Goal: Task Accomplishment & Management: Use online tool/utility

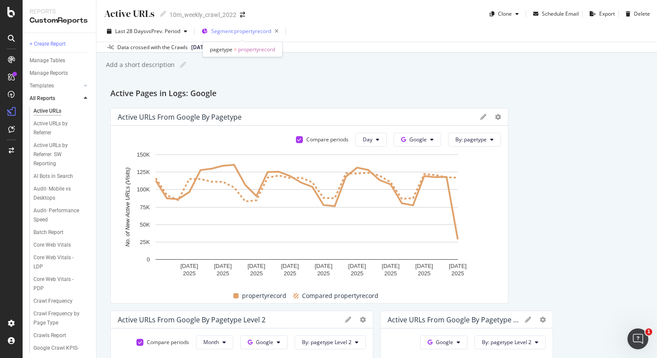
click at [240, 31] on span "Segment: propertyrecord" at bounding box center [241, 30] width 60 height 7
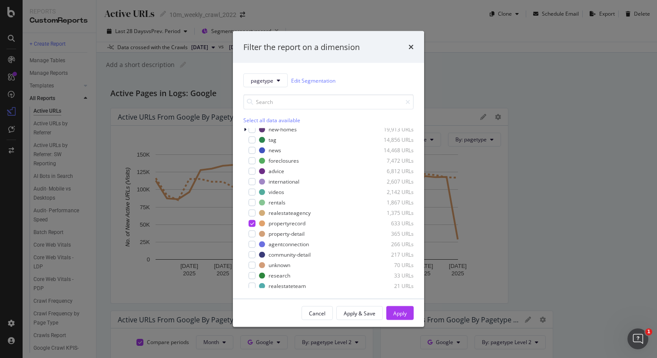
scroll to position [116, 0]
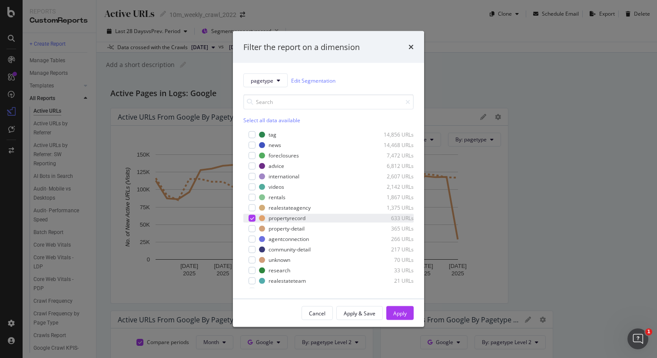
click at [253, 217] on icon "modal" at bounding box center [252, 218] width 4 height 4
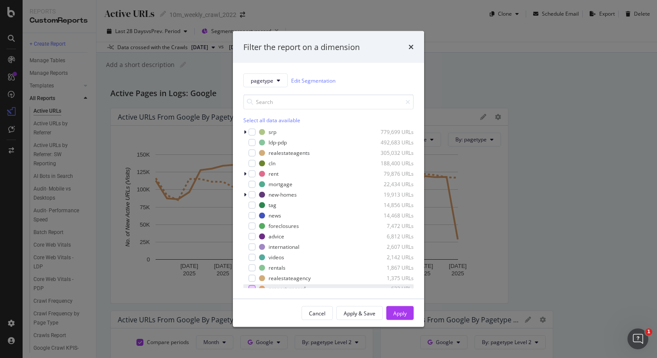
scroll to position [47, 0]
click at [252, 214] on div "modal" at bounding box center [252, 214] width 7 height 7
click at [252, 236] on div "modal" at bounding box center [252, 235] width 7 height 7
click at [397, 309] on div "Apply" at bounding box center [399, 312] width 13 height 7
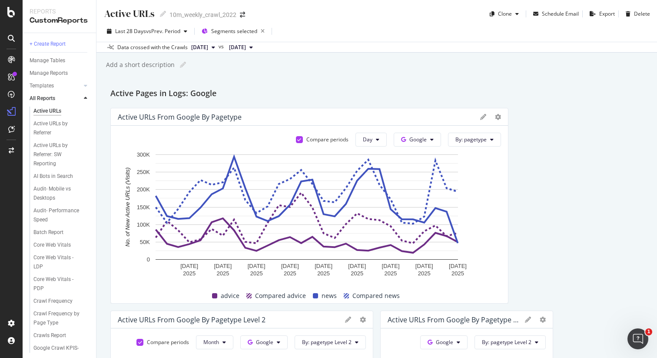
click at [438, 6] on div "Active URLs Active URLs 10m_weekly_crawl_2022 Clone Schedule Email Export Delete" at bounding box center [376, 10] width 561 height 21
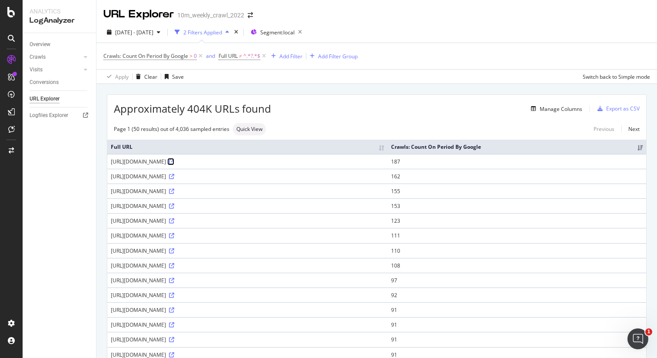
click at [174, 159] on icon at bounding box center [171, 161] width 5 height 5
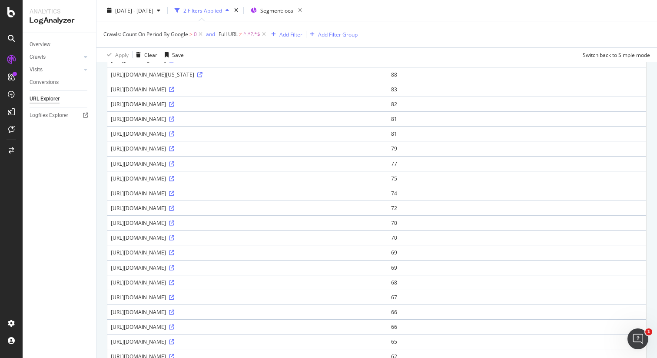
scroll to position [295, 0]
click at [174, 193] on icon at bounding box center [171, 192] width 5 height 5
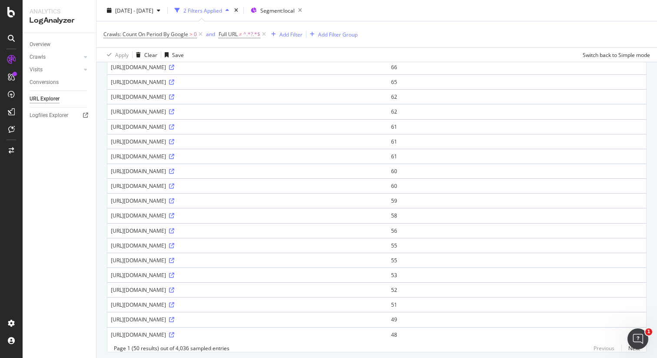
scroll to position [555, 0]
click at [174, 200] on icon at bounding box center [171, 199] width 5 height 5
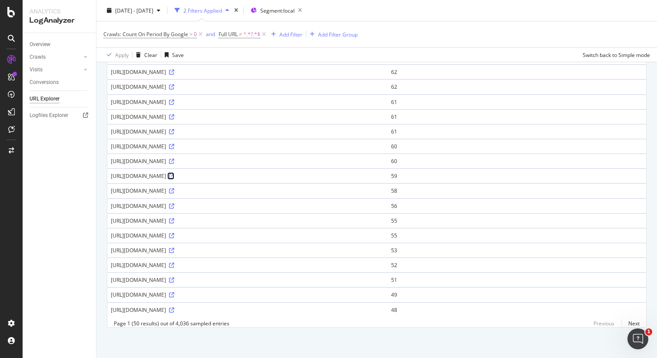
scroll to position [0, 0]
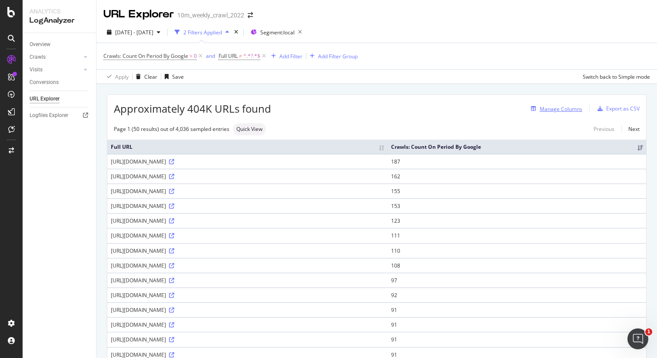
click at [552, 108] on div "Manage Columns" at bounding box center [561, 108] width 43 height 7
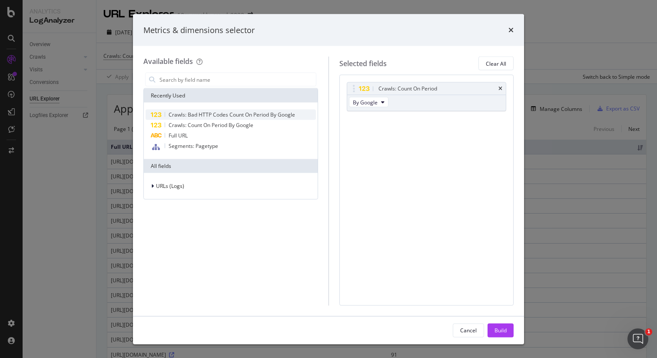
click at [253, 113] on span "Crawls: Bad HTTP Codes Count On Period By Google" at bounding box center [232, 114] width 126 height 7
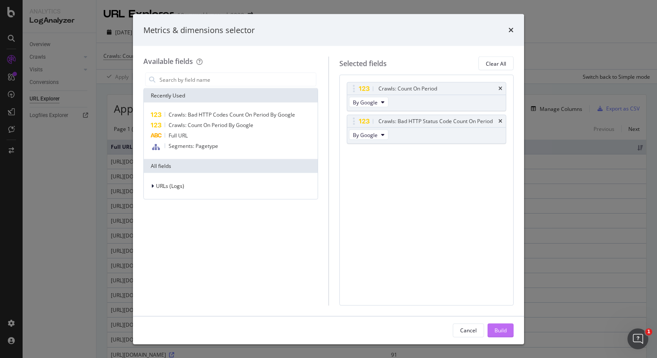
click at [498, 331] on div "Build" at bounding box center [500, 329] width 12 height 7
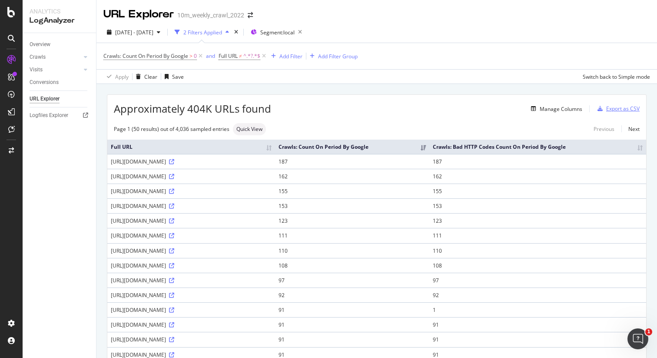
click at [599, 110] on div "button" at bounding box center [600, 108] width 12 height 5
click at [614, 109] on div "Export as CSV" at bounding box center [622, 108] width 33 height 7
click at [294, 56] on div "Add Filter" at bounding box center [290, 56] width 23 height 7
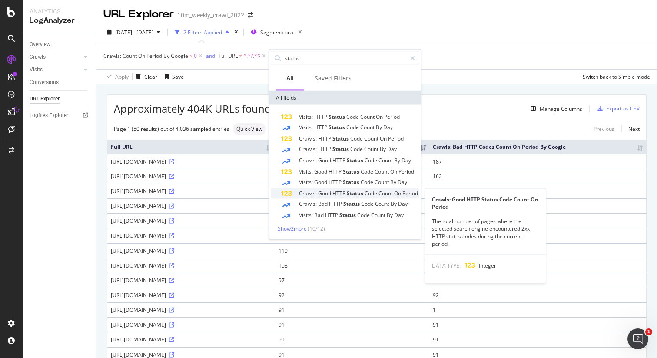
type input "status"
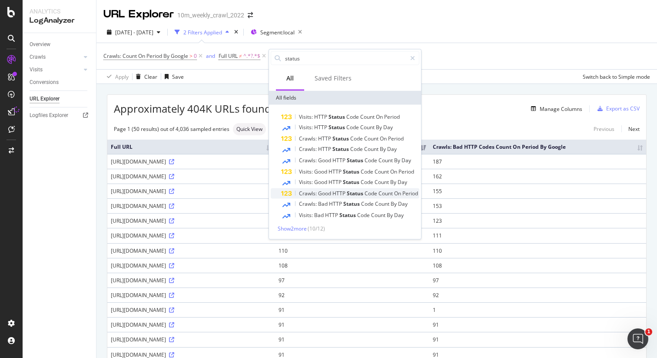
click at [363, 192] on span "Status" at bounding box center [356, 192] width 18 height 7
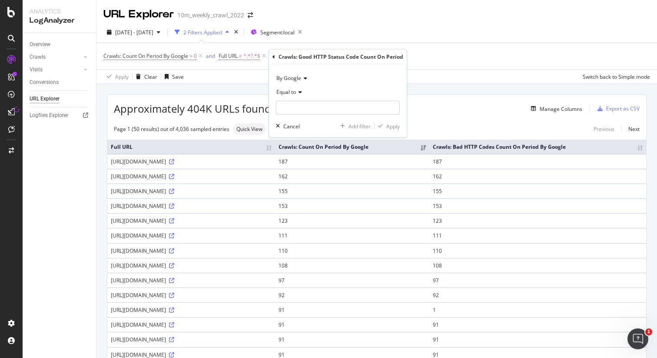
click at [299, 93] on icon at bounding box center [299, 92] width 6 height 5
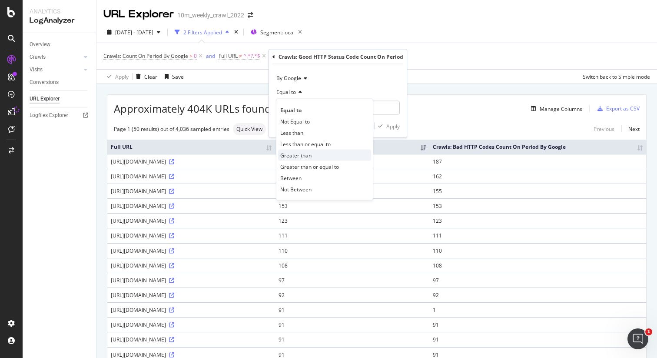
click at [306, 156] on span "Greater than" at bounding box center [295, 154] width 31 height 7
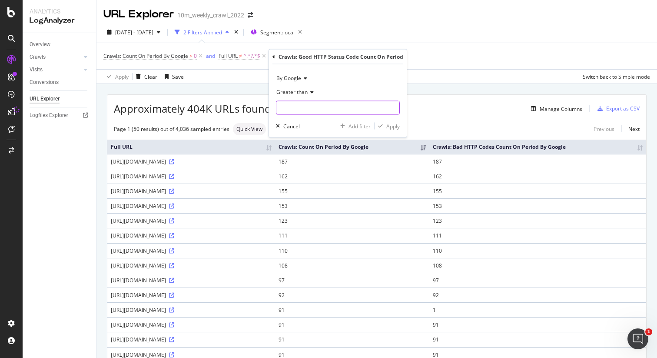
click at [295, 104] on input "number" at bounding box center [338, 108] width 124 height 14
type input "0"
click at [392, 129] on div "Apply" at bounding box center [392, 125] width 13 height 7
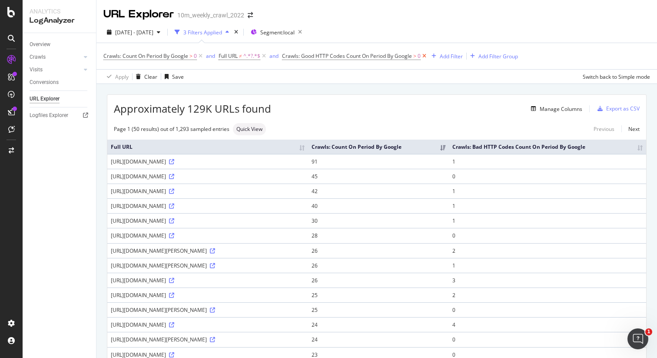
click at [426, 57] on icon at bounding box center [424, 56] width 7 height 9
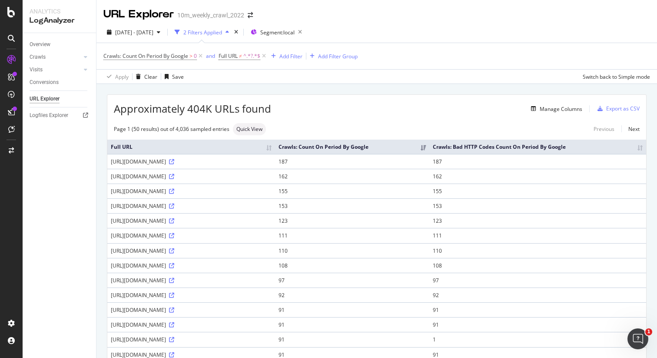
click at [452, 20] on div "URL Explorer 10m_weekly_crawl_2022" at bounding box center [376, 11] width 561 height 22
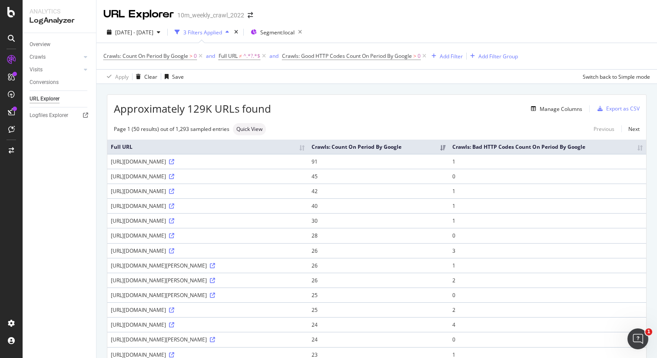
click at [518, 20] on div "URL Explorer 10m_weekly_crawl_2022" at bounding box center [376, 11] width 561 height 22
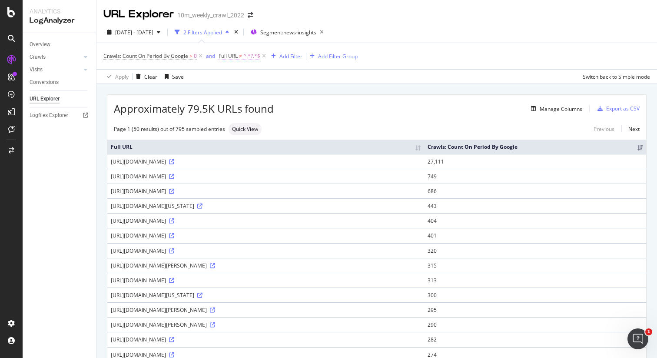
click at [244, 58] on span "Full URL ≠ ^.*?.*$" at bounding box center [240, 56] width 42 height 8
click at [206, 74] on div "Apply Clear Save Switch back to Simple mode" at bounding box center [376, 76] width 561 height 14
click at [266, 58] on icon at bounding box center [263, 56] width 7 height 9
click at [344, 111] on div "Manage Columns" at bounding box center [426, 108] width 311 height 10
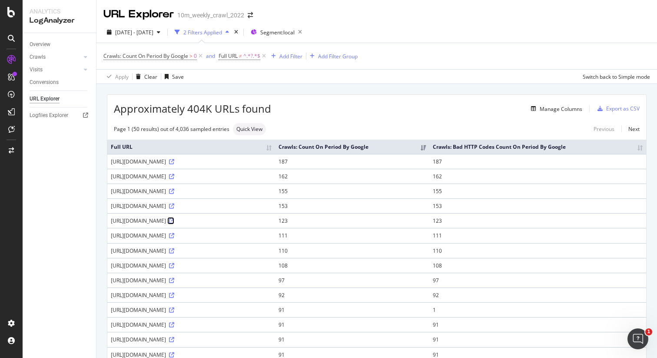
click at [174, 220] on icon at bounding box center [171, 220] width 5 height 5
click at [53, 131] on div "SpeedWorkers" at bounding box center [51, 130] width 39 height 9
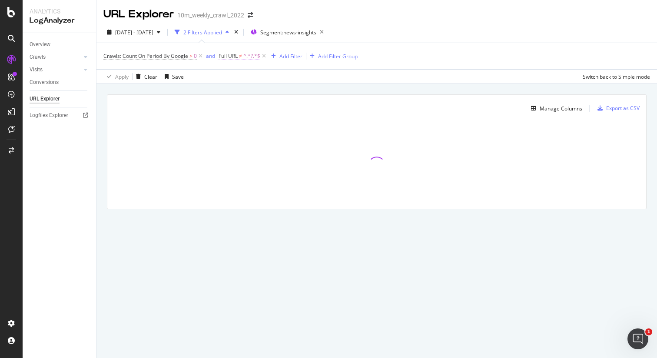
click at [227, 59] on span "Full URL" at bounding box center [228, 55] width 19 height 7
click at [387, 38] on div "2025 Jun. 24th - Sep. 23rd 2 Filters Applied Segment: news-insights" at bounding box center [376, 33] width 561 height 17
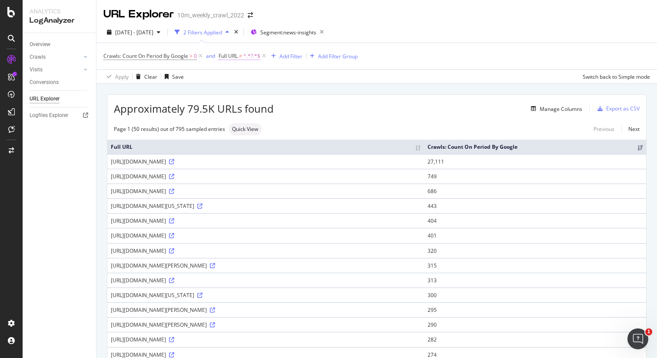
click at [228, 53] on span "Full URL" at bounding box center [228, 55] width 19 height 7
click at [429, 34] on div "2025 Jun. 24th - Sep. 23rd 2 Filters Applied Segment: news-insights" at bounding box center [376, 33] width 561 height 17
click at [223, 58] on span "Full URL" at bounding box center [228, 55] width 19 height 7
click at [238, 80] on div "Doesn't contain" at bounding box center [275, 77] width 96 height 14
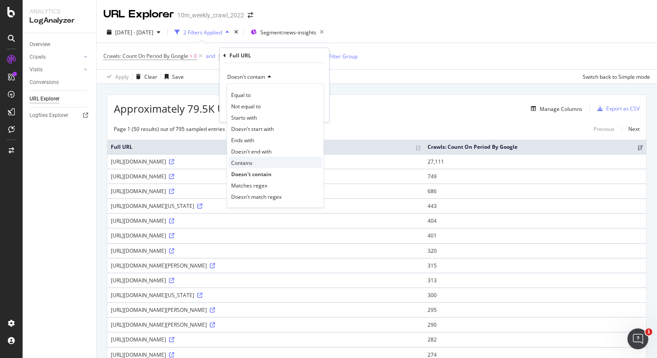
click at [248, 161] on span "Contains" at bounding box center [241, 162] width 21 height 7
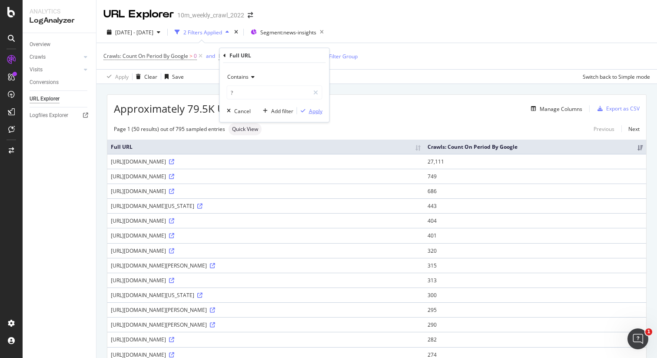
click at [316, 111] on div "Apply" at bounding box center [315, 110] width 13 height 7
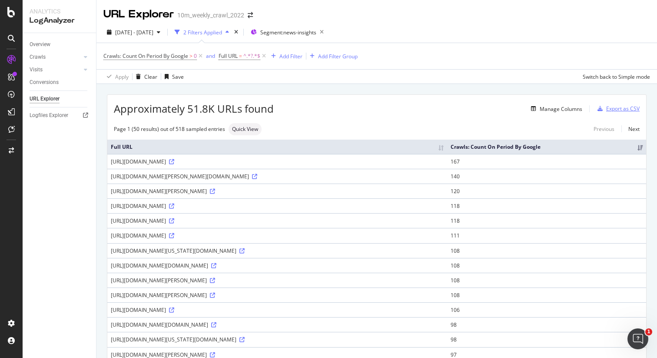
click at [606, 110] on div "Export as CSV" at bounding box center [622, 108] width 33 height 7
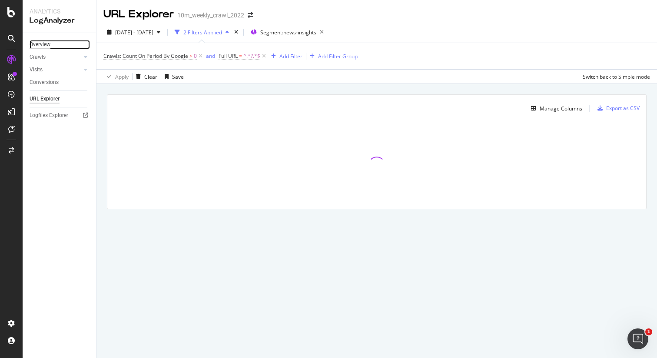
click at [49, 44] on div "Overview" at bounding box center [40, 44] width 21 height 9
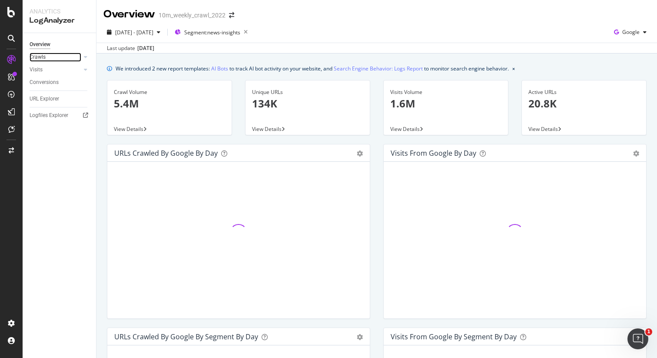
click at [51, 55] on link "Crawls" at bounding box center [56, 57] width 52 height 9
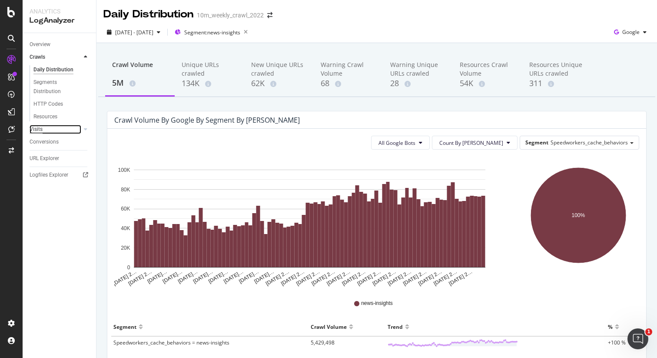
click at [42, 129] on div "Visits" at bounding box center [36, 129] width 13 height 9
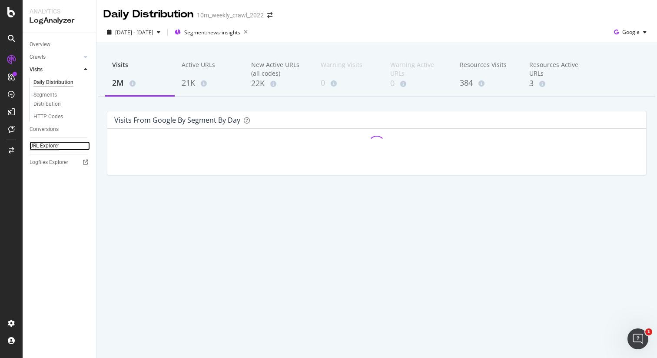
click at [41, 147] on div "URL Explorer" at bounding box center [45, 145] width 30 height 9
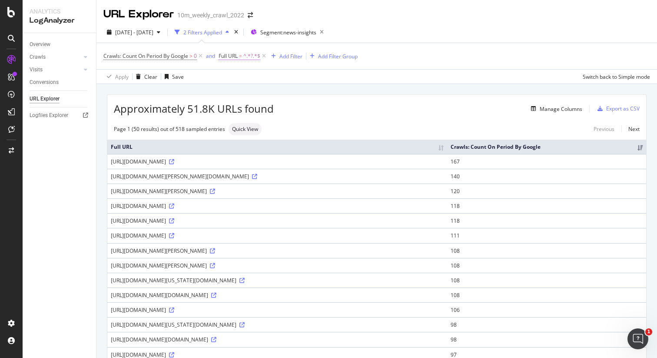
click at [232, 55] on span "Full URL" at bounding box center [228, 55] width 19 height 7
click at [238, 76] on span "Contains" at bounding box center [237, 76] width 21 height 7
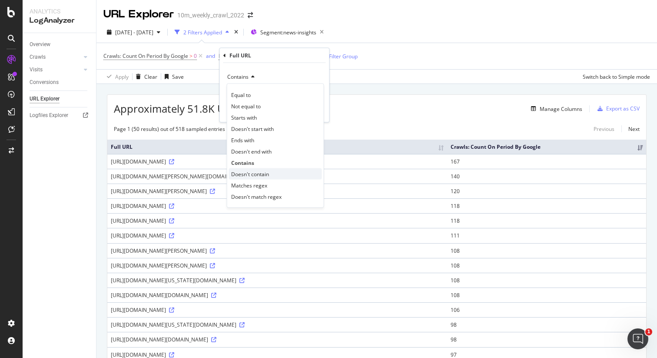
click at [252, 170] on span "Doesn't contain" at bounding box center [250, 173] width 38 height 7
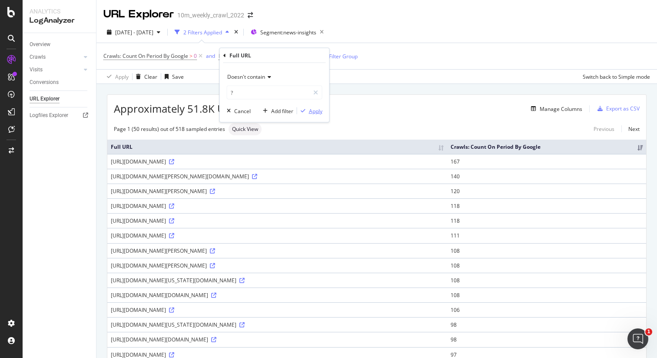
click at [317, 113] on div "Apply" at bounding box center [315, 110] width 13 height 7
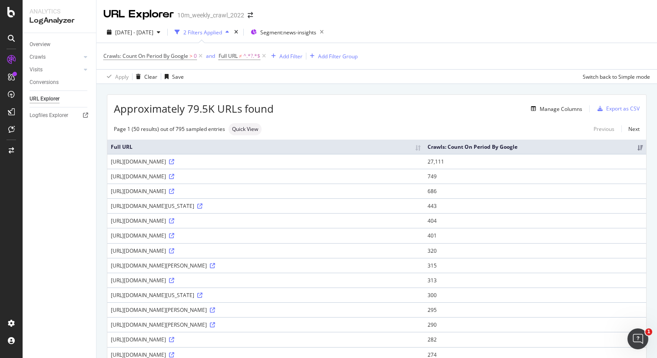
click at [443, 23] on div "[DATE] - [DATE] 2 Filters Applied Segment: news-insights Crawls: Count On Perio…" at bounding box center [376, 53] width 561 height 62
click at [606, 108] on div "Export as CSV" at bounding box center [622, 108] width 33 height 7
